Goal: Obtain resource: Download file/media

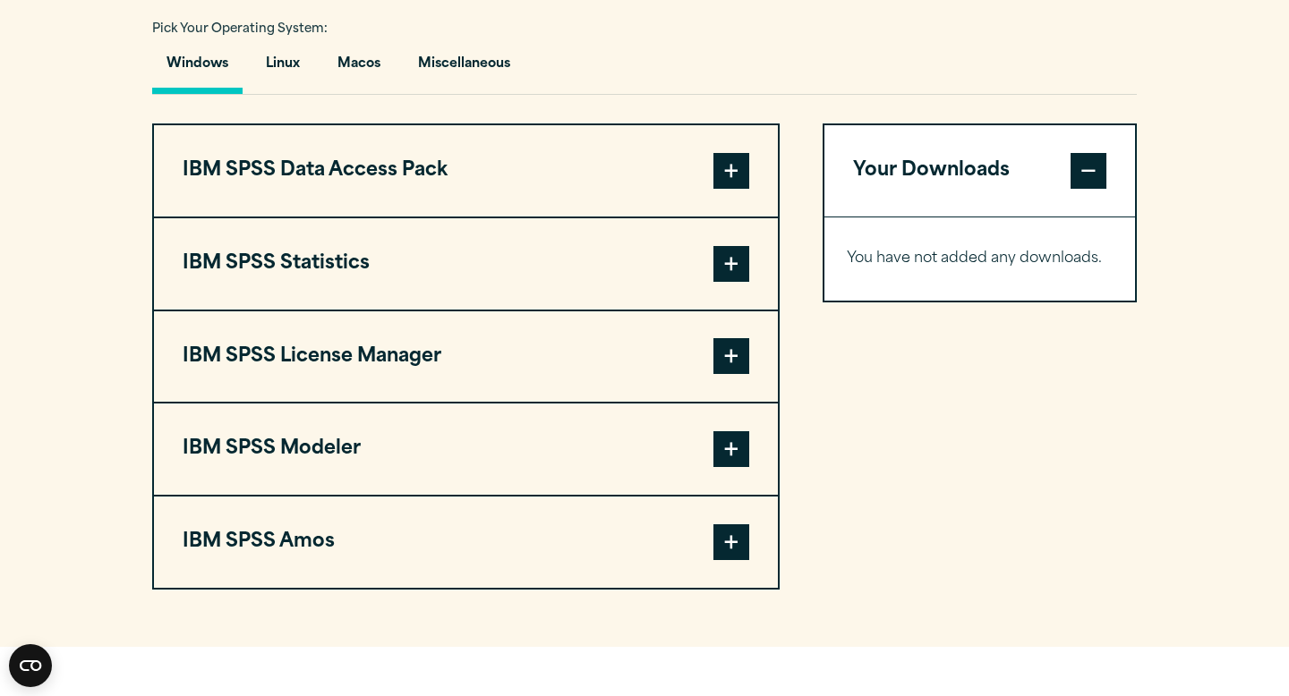
scroll to position [1336, 0]
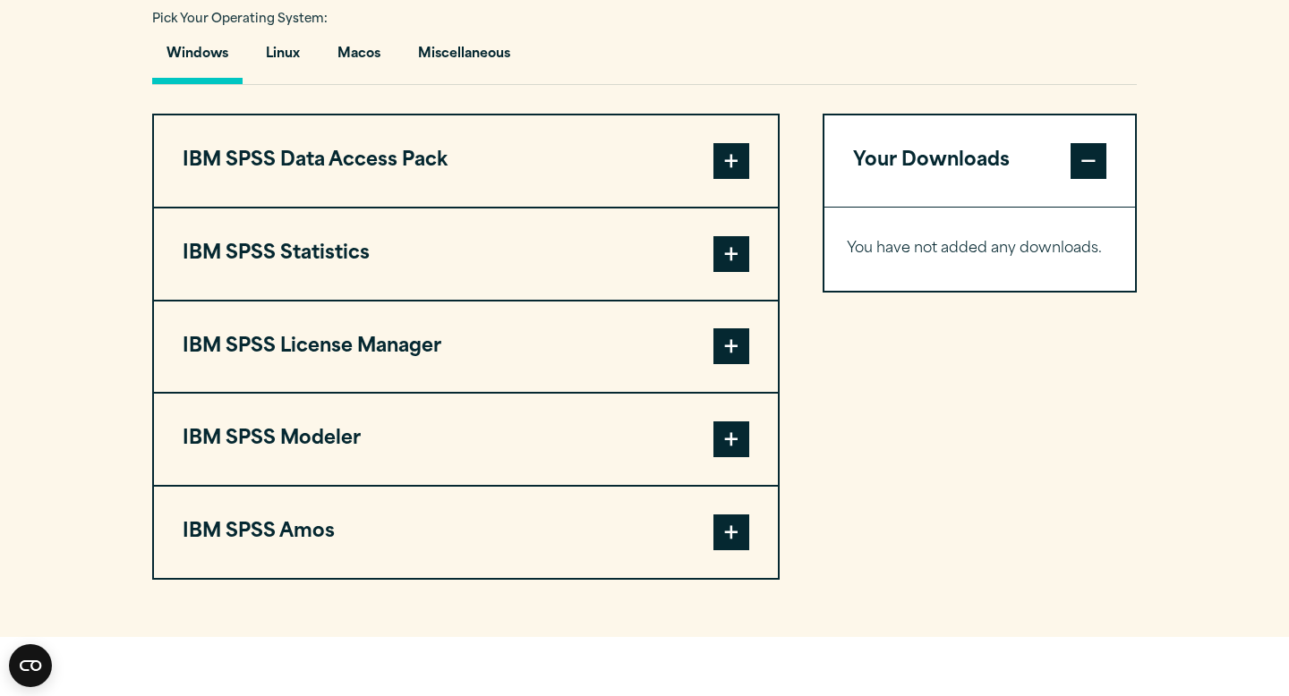
click at [733, 267] on span at bounding box center [731, 254] width 36 height 36
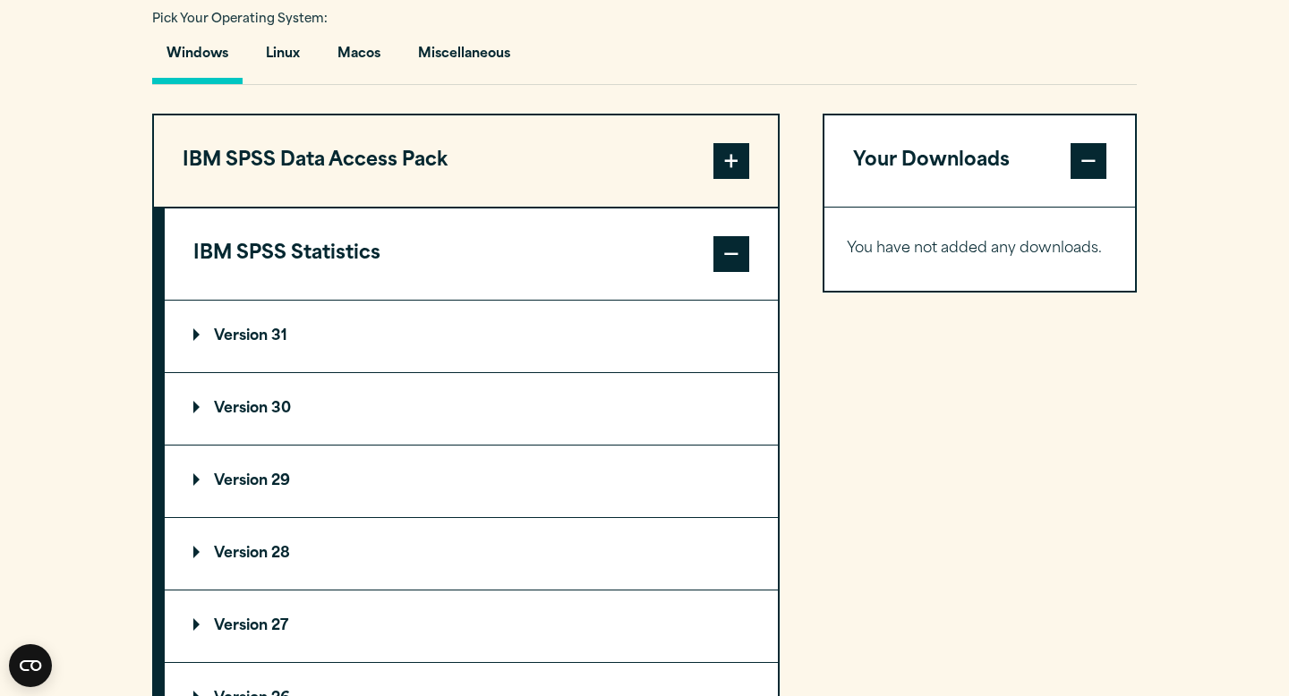
click at [612, 269] on button "IBM SPSS Statistics" at bounding box center [471, 254] width 613 height 91
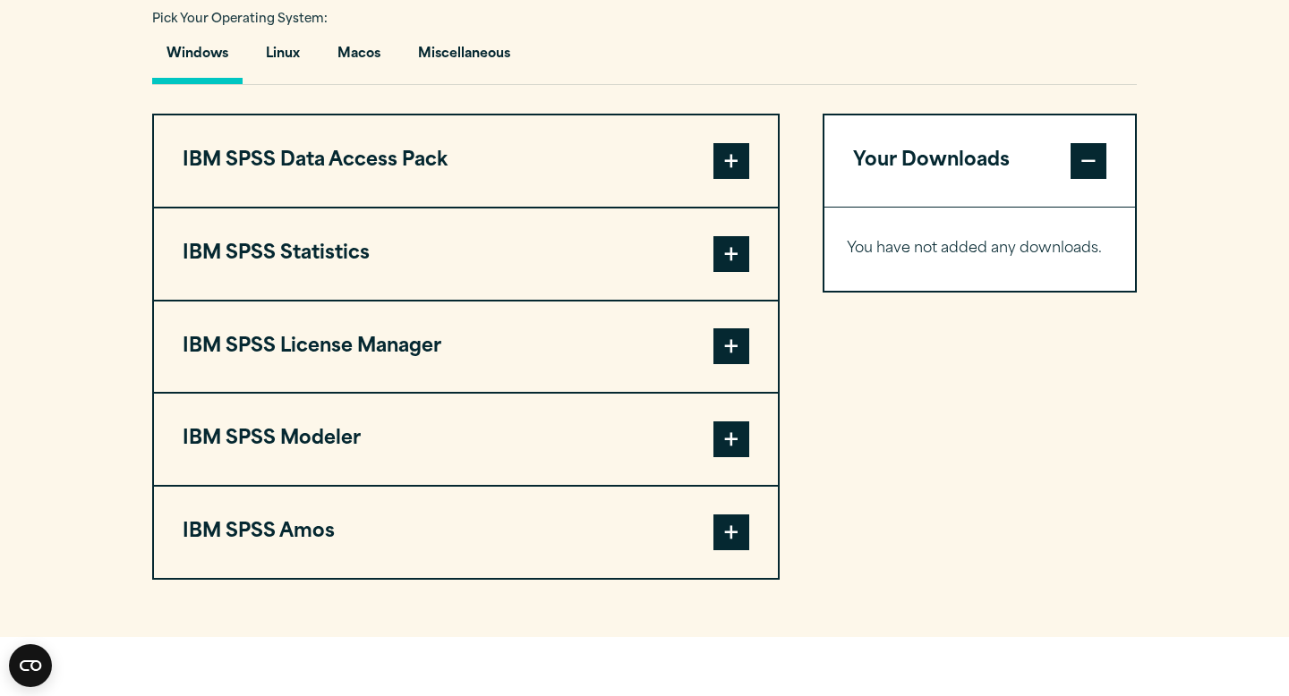
click at [729, 260] on span at bounding box center [731, 254] width 36 height 36
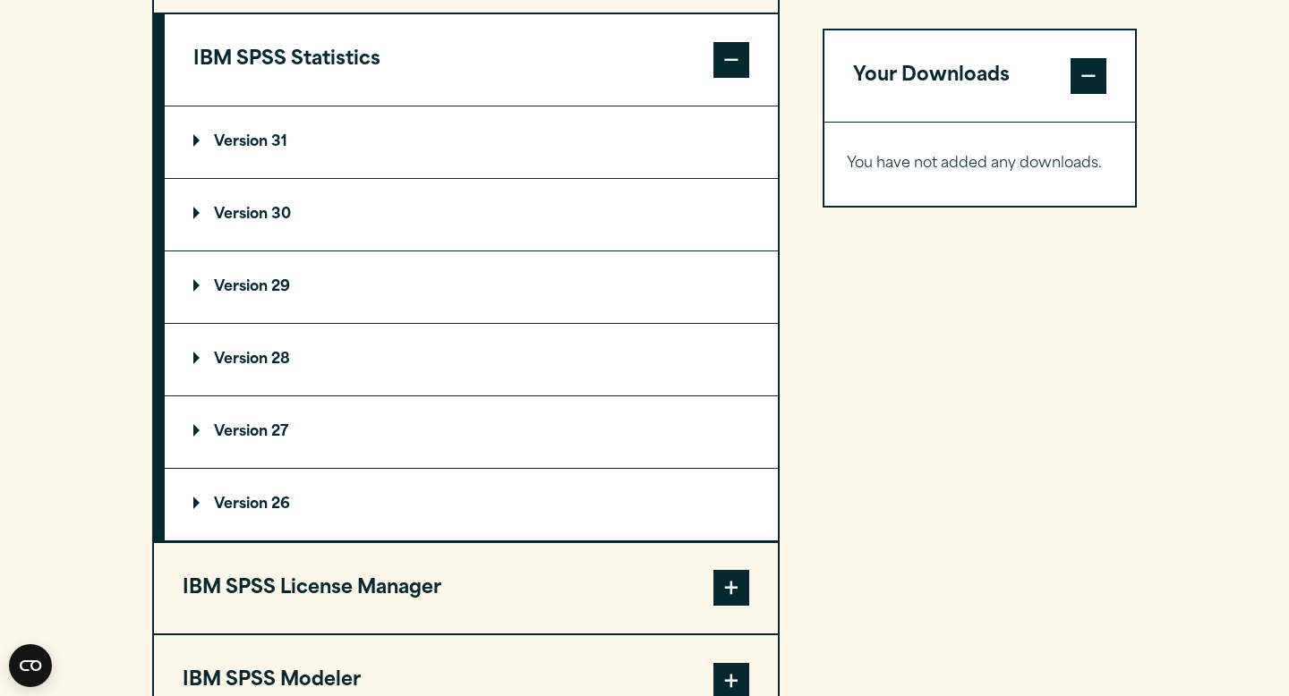
scroll to position [1484, 0]
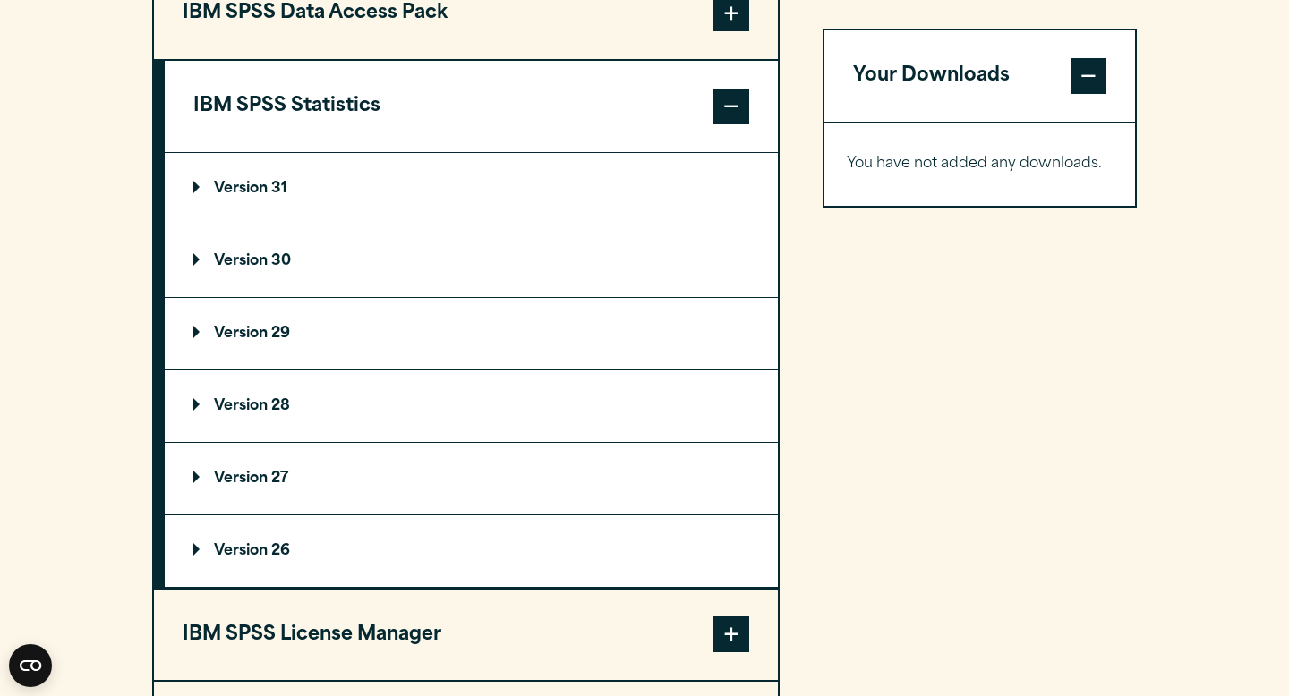
click at [478, 351] on summary "Version 29" at bounding box center [471, 334] width 613 height 72
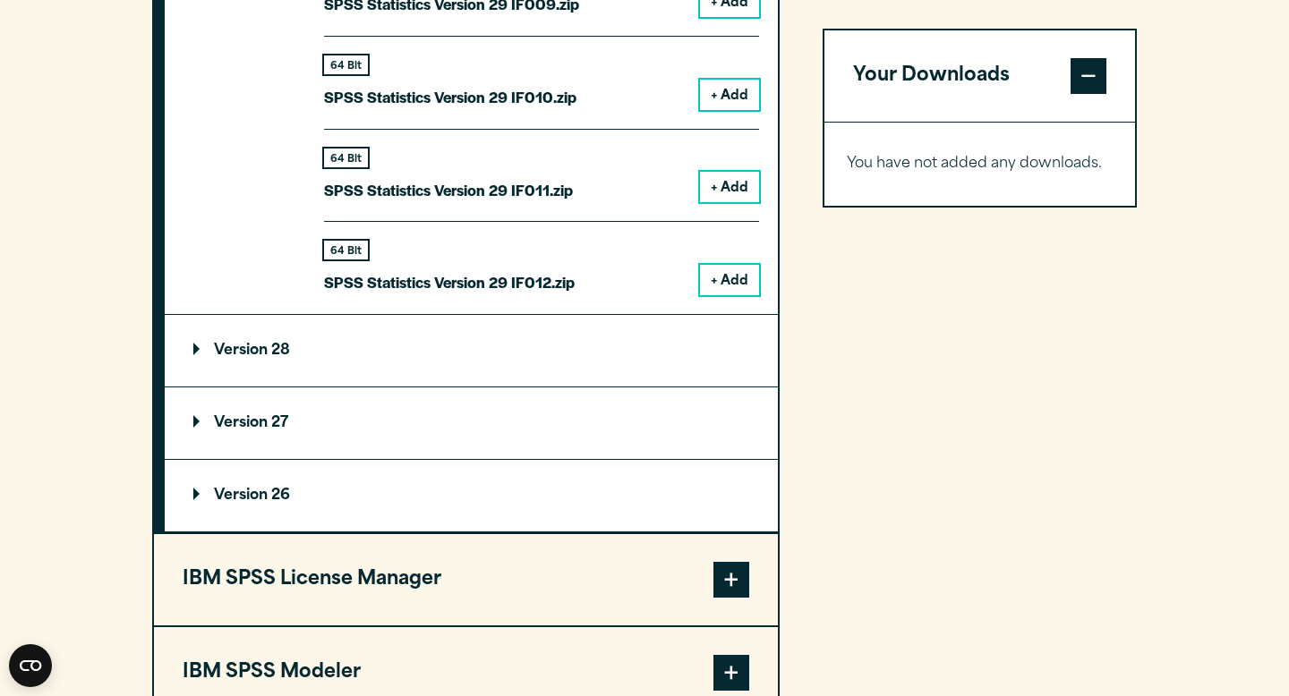
scroll to position [2938, 0]
click at [519, 345] on summary "Version 28" at bounding box center [471, 352] width 613 height 72
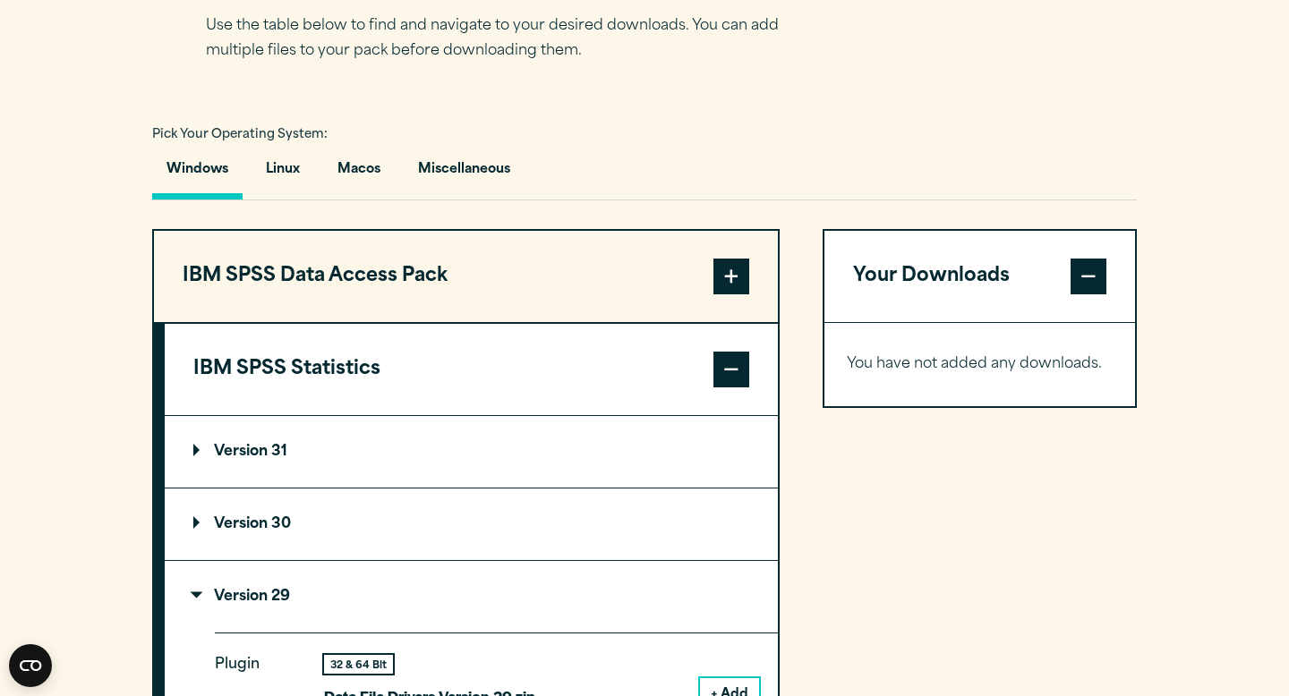
scroll to position [1228, 0]
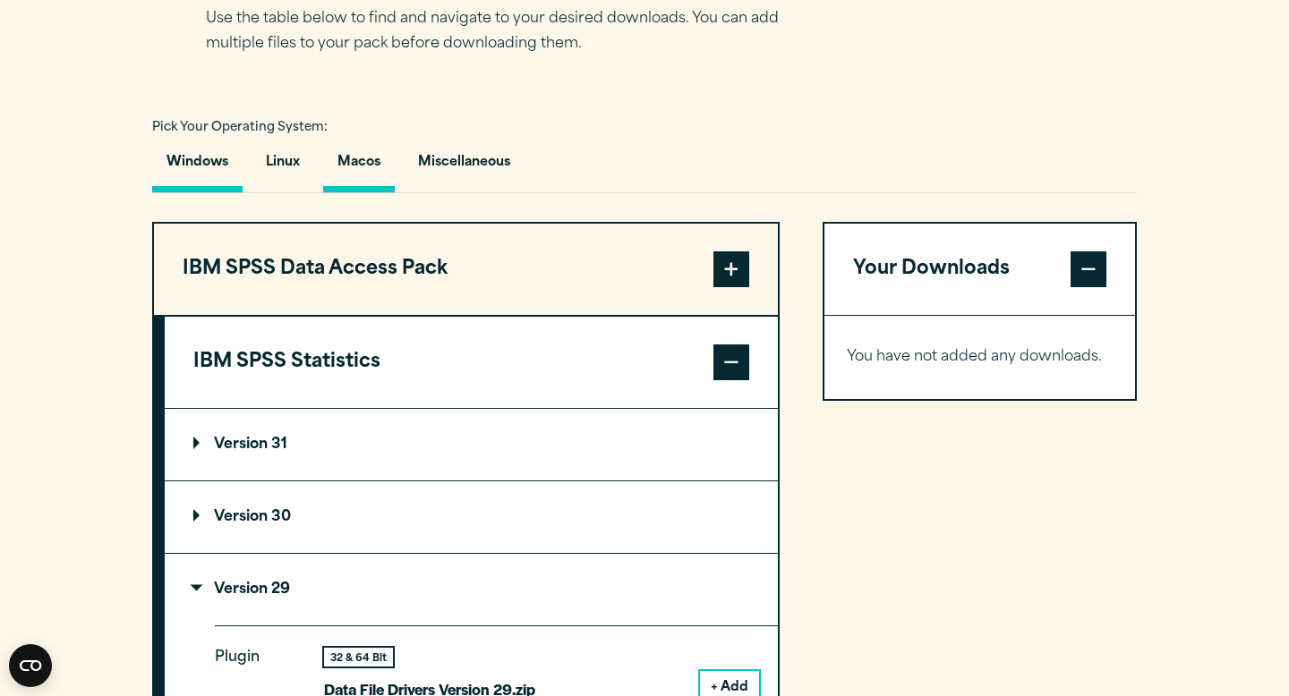
click at [346, 166] on button "Macos" at bounding box center [359, 166] width 72 height 51
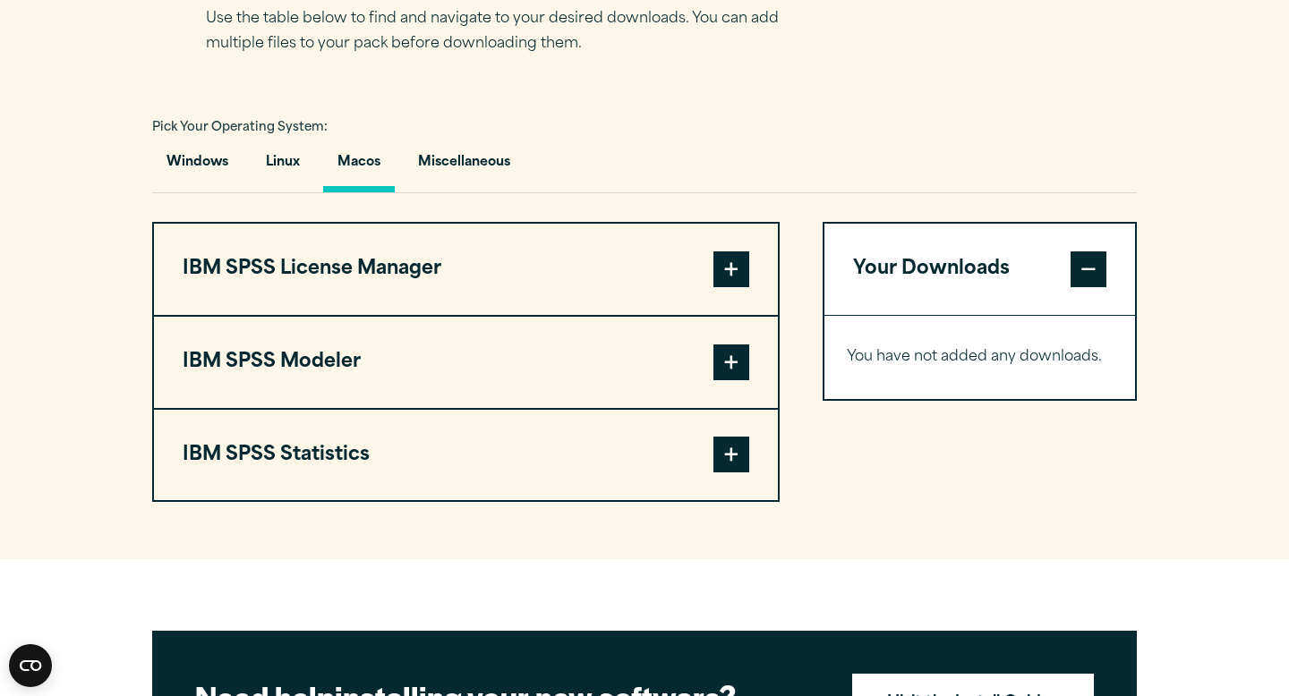
click at [484, 461] on button "IBM SPSS Statistics" at bounding box center [466, 455] width 624 height 91
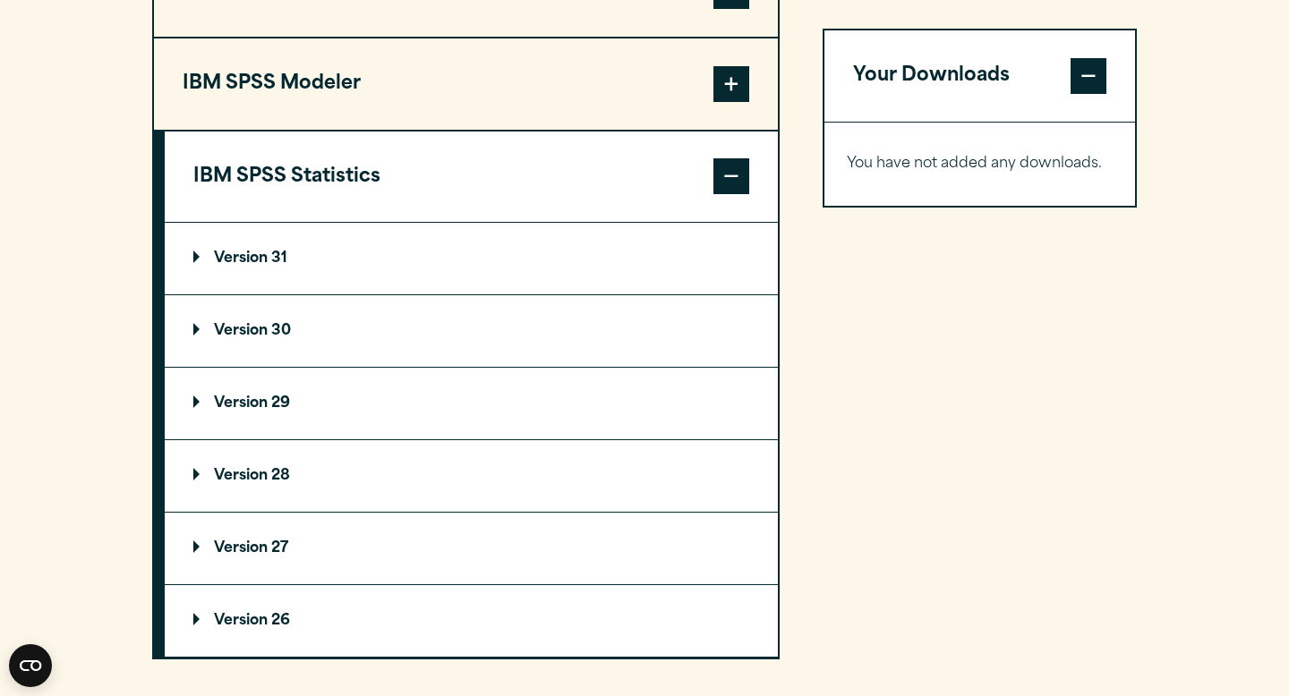
scroll to position [1507, 0]
click at [476, 413] on summary "Version 29" at bounding box center [471, 403] width 613 height 72
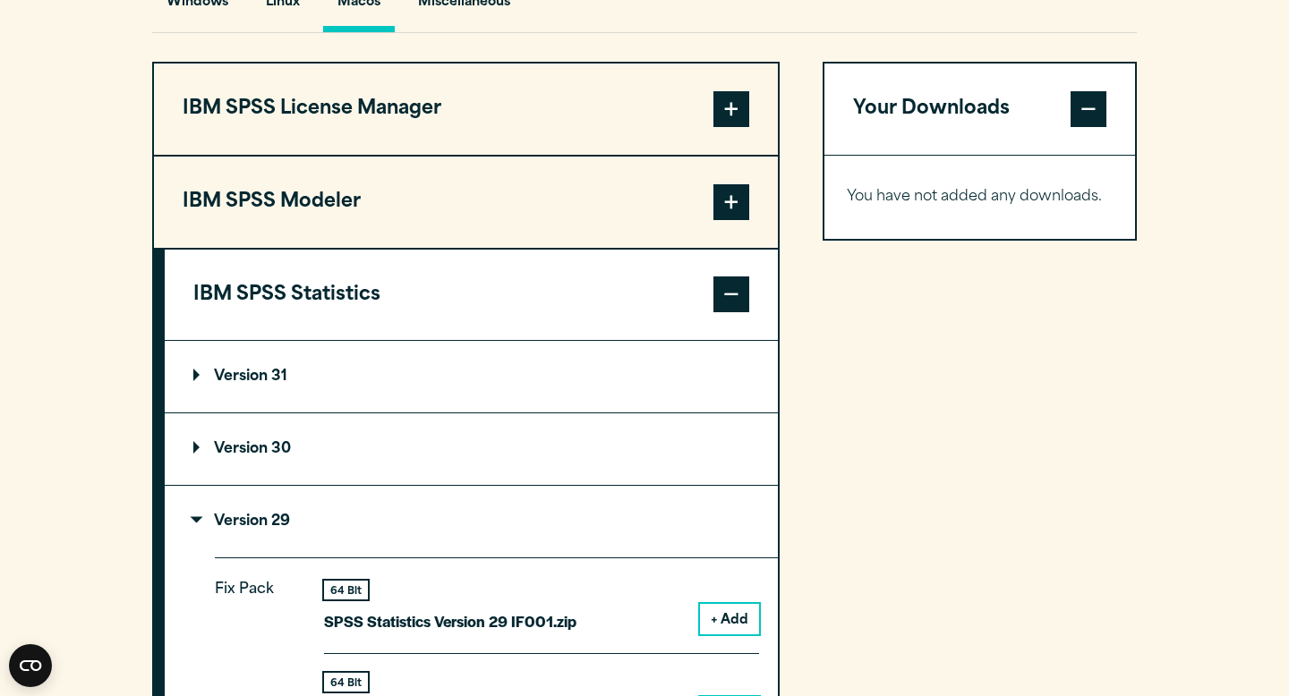
scroll to position [952, 0]
